Goal: Navigation & Orientation: Find specific page/section

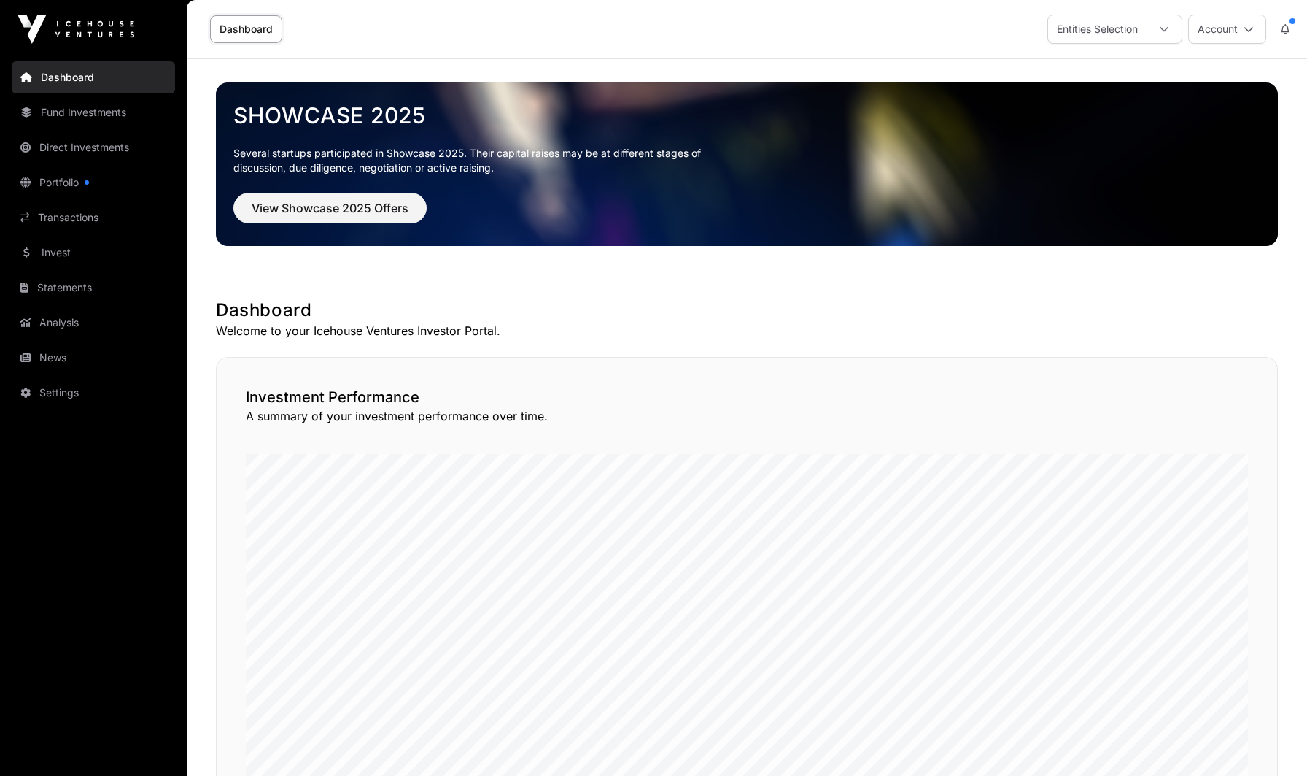
click at [91, 120] on link "Fund Investments" at bounding box center [93, 112] width 163 height 32
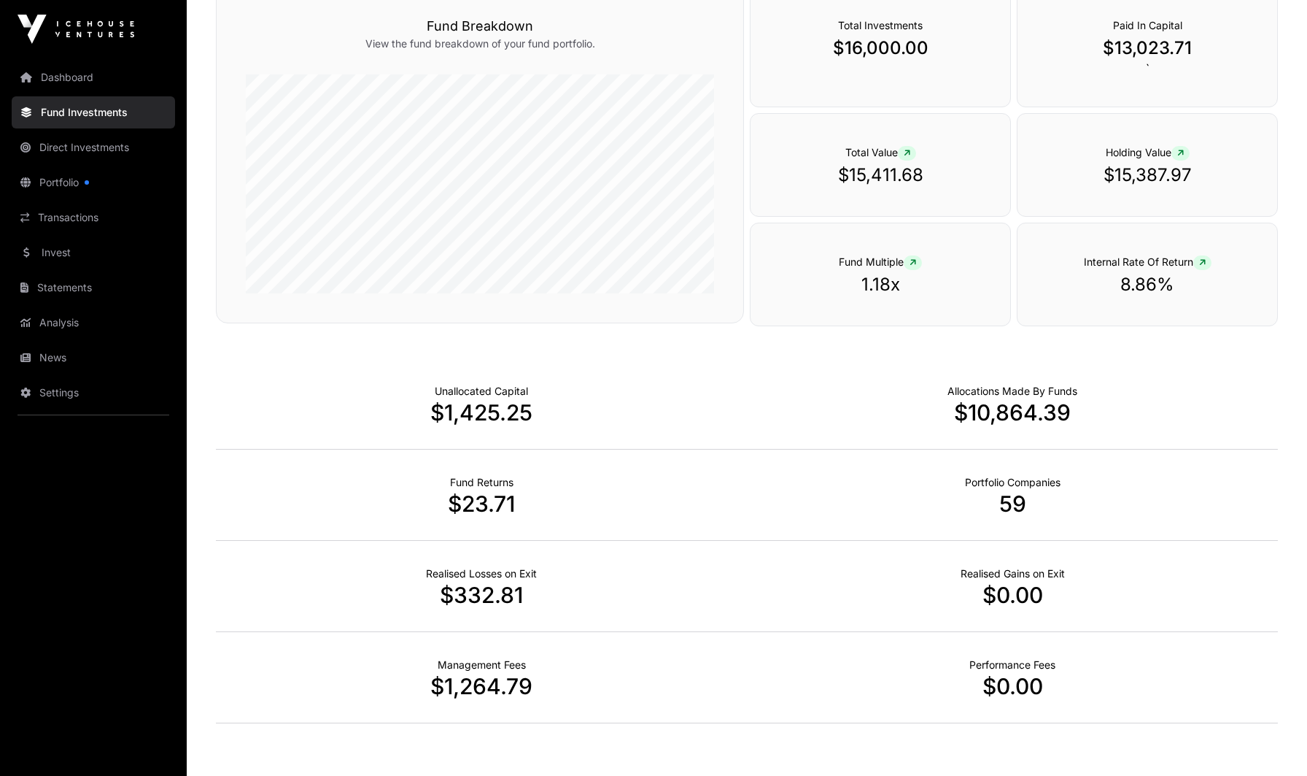
scroll to position [800, 0]
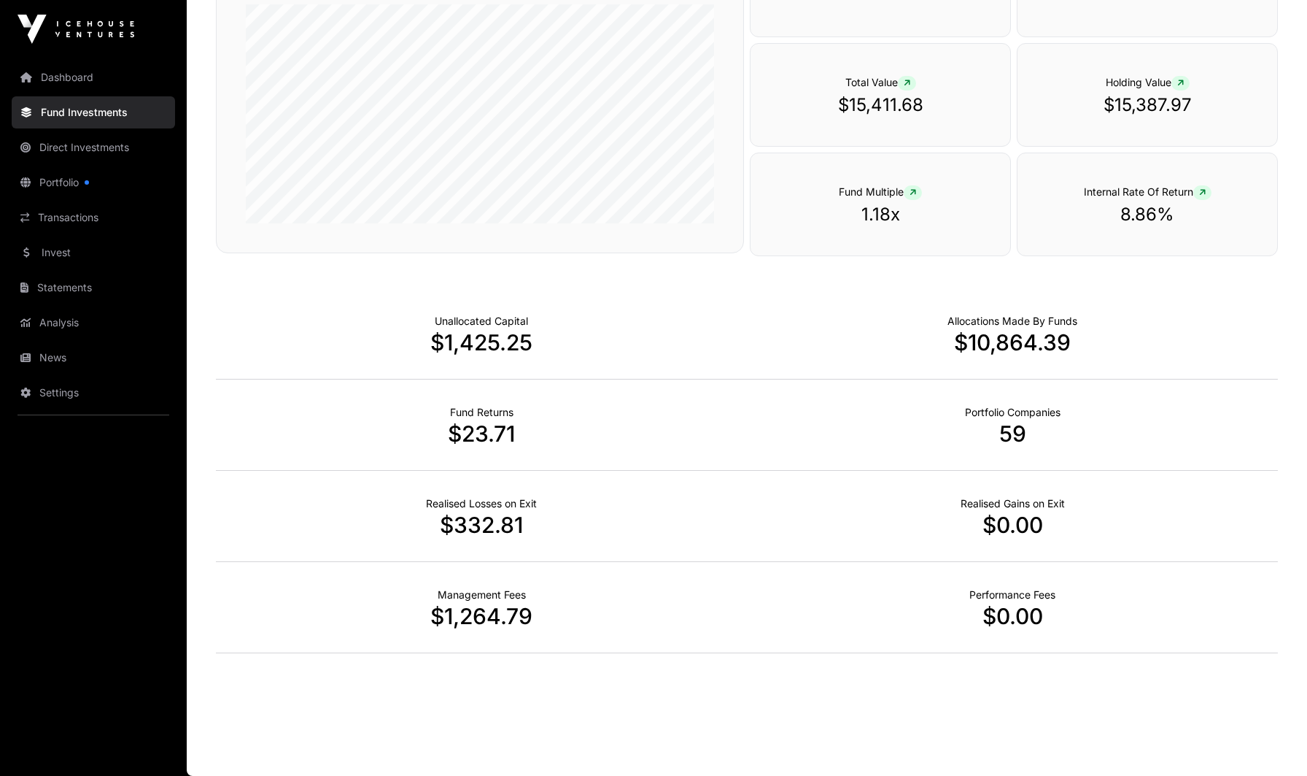
click at [67, 150] on link "Direct Investments" at bounding box center [93, 147] width 163 height 32
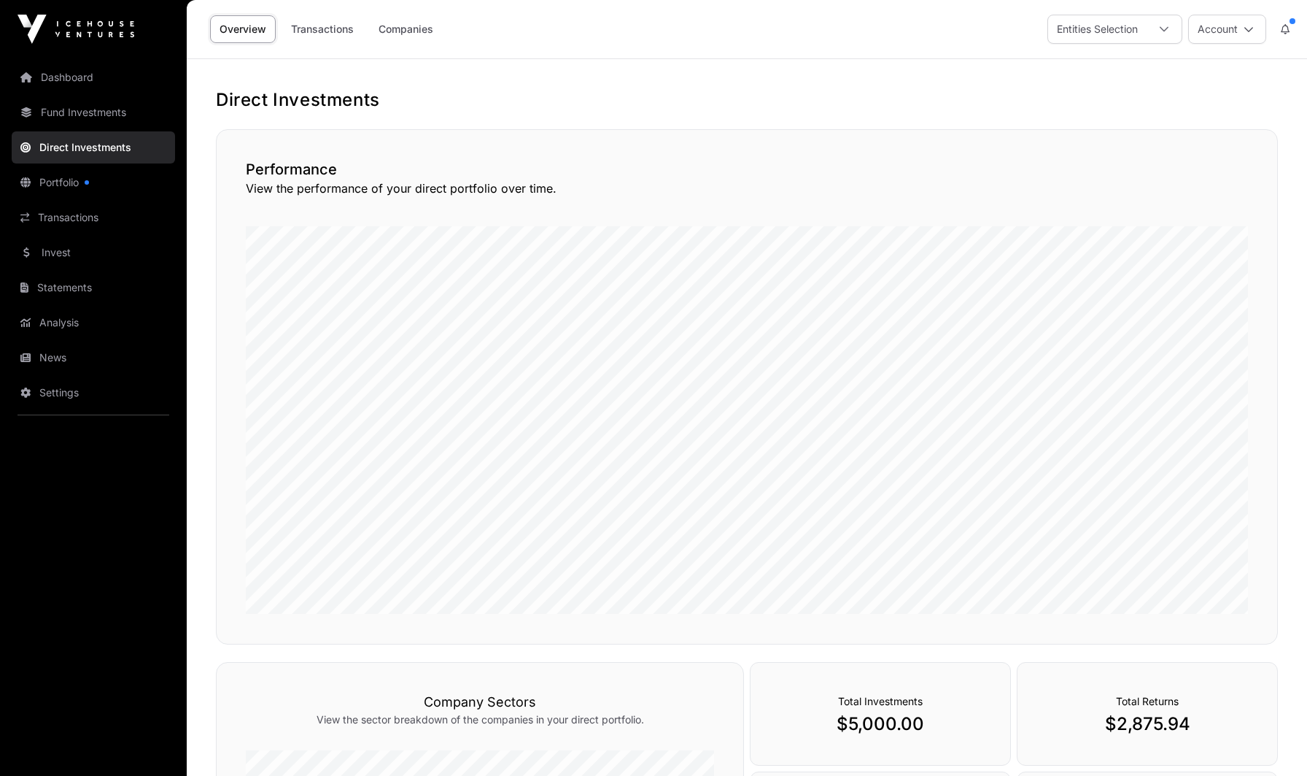
click at [414, 32] on link "Companies" at bounding box center [406, 29] width 74 height 28
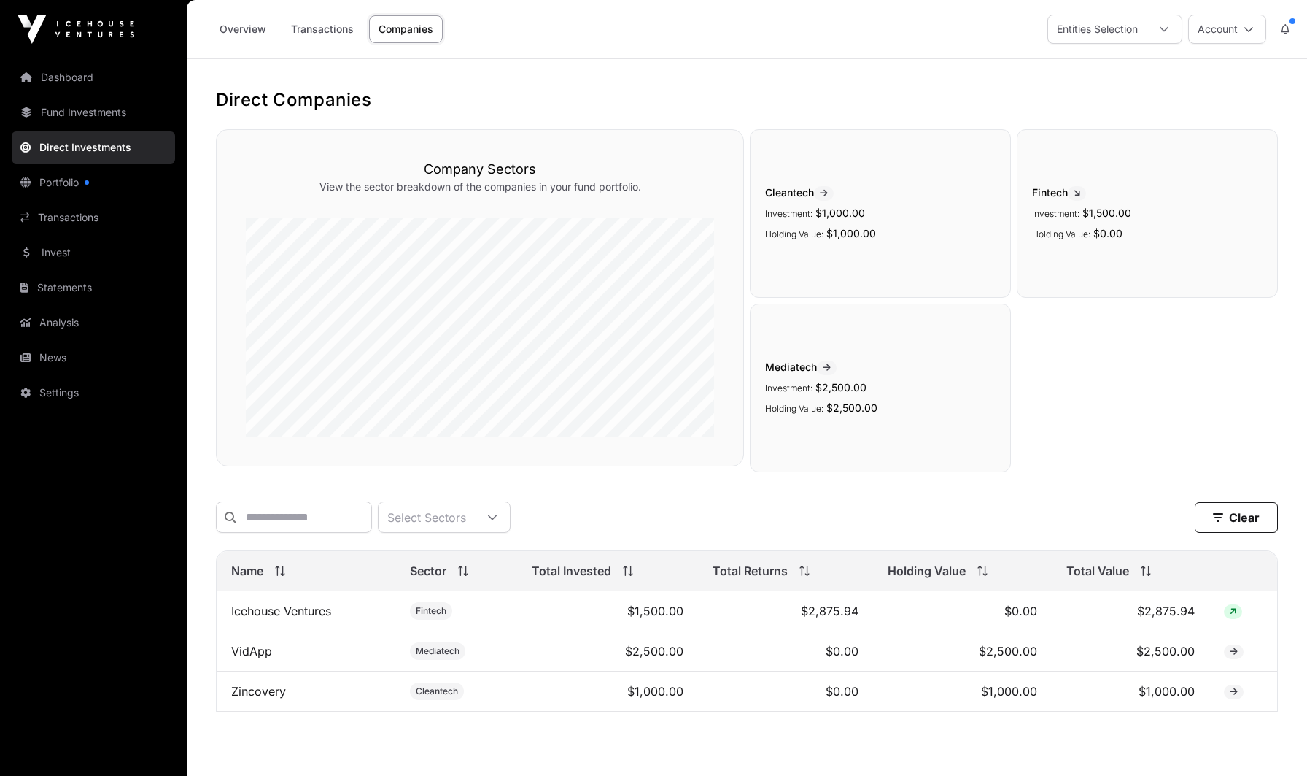
click at [73, 178] on link "Portfolio" at bounding box center [93, 182] width 163 height 32
